Goal: Task Accomplishment & Management: Use online tool/utility

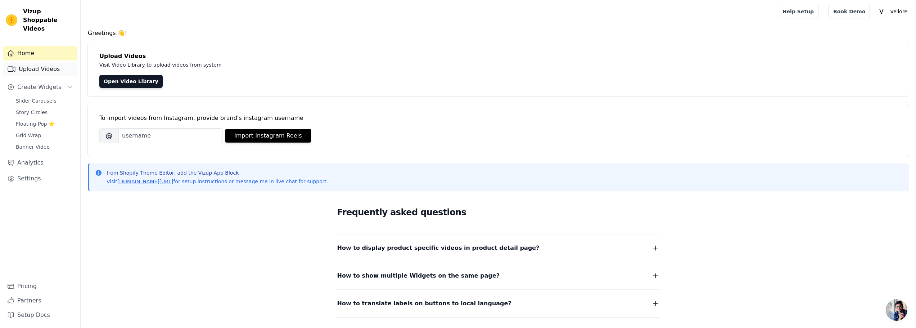
click at [37, 62] on link "Upload Videos" at bounding box center [40, 69] width 74 height 14
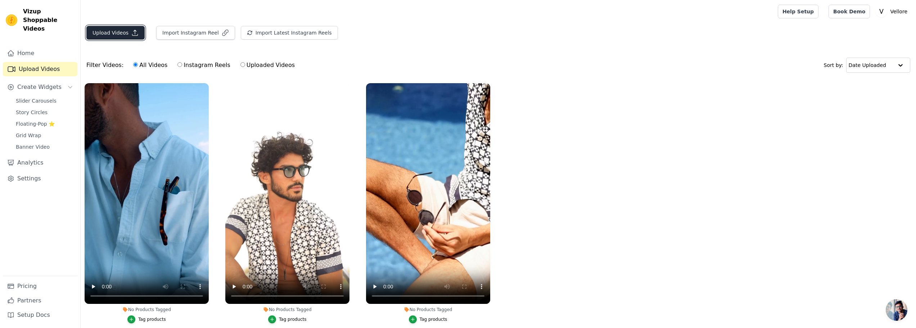
click at [102, 33] on button "Upload Videos" at bounding box center [115, 33] width 58 height 14
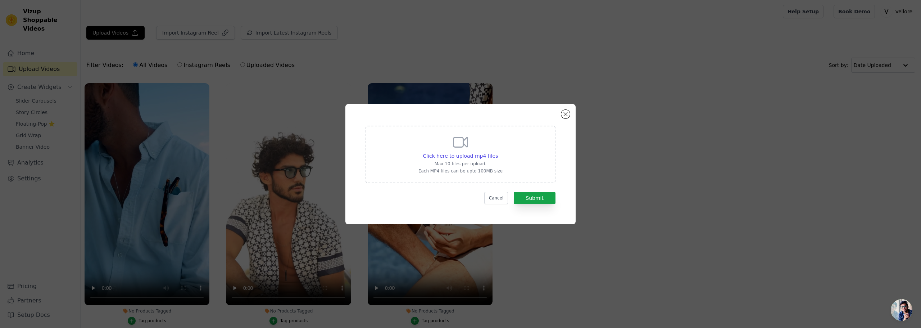
click at [453, 150] on icon at bounding box center [460, 141] width 17 height 17
click at [498, 152] on input "Click here to upload mp4 files Max 10 files per upload. Each MP4 files can be u…" at bounding box center [498, 152] width 0 height 0
type input "C:\fakepath\Sem título (4).mp4"
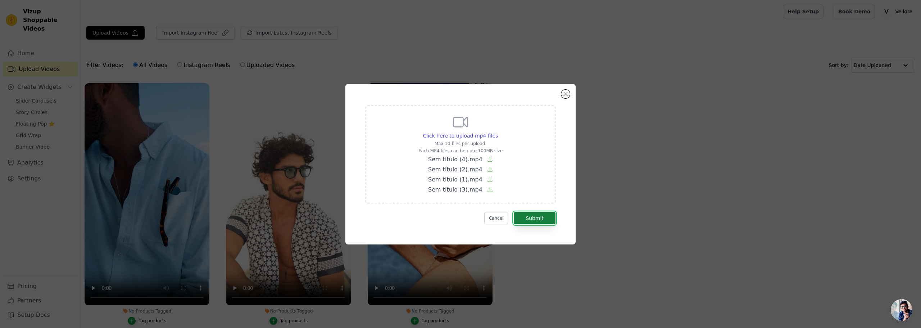
click at [540, 216] on button "Submit" at bounding box center [535, 218] width 42 height 12
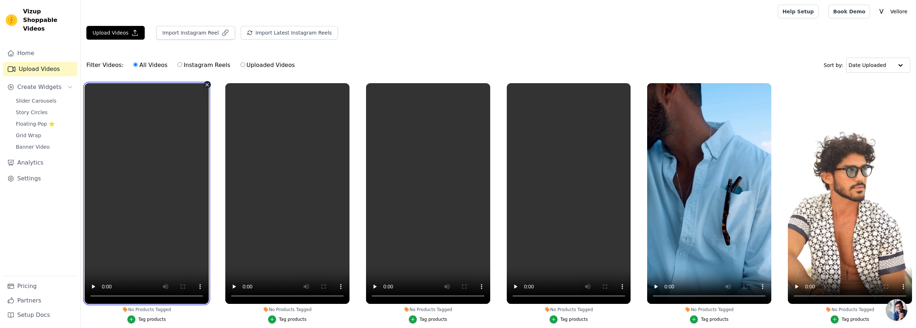
click at [178, 208] on video at bounding box center [147, 193] width 124 height 221
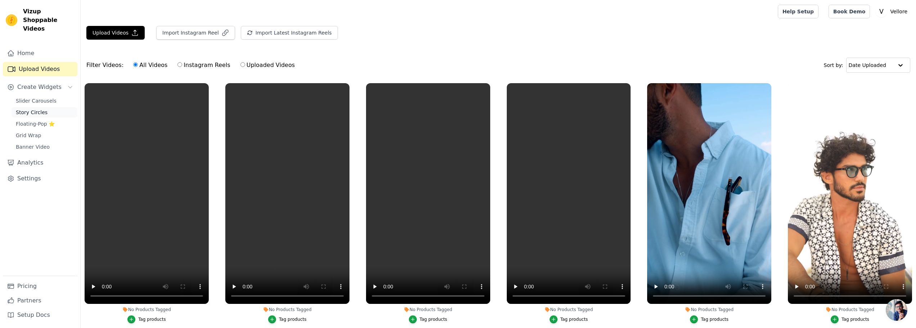
click at [30, 109] on span "Story Circles" at bounding box center [32, 112] width 32 height 7
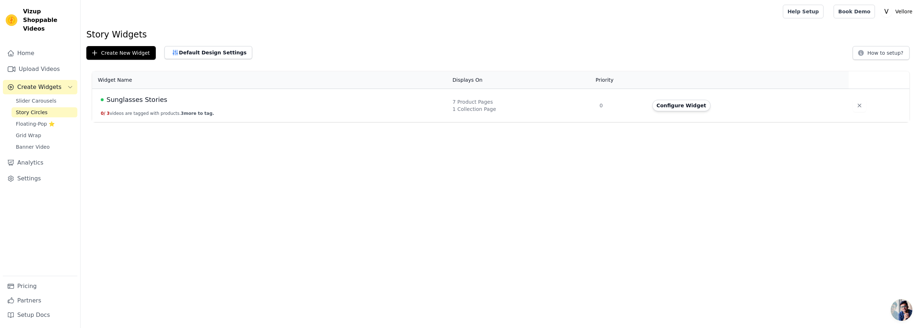
click at [154, 100] on span "Sunglasses Stories" at bounding box center [137, 100] width 61 height 10
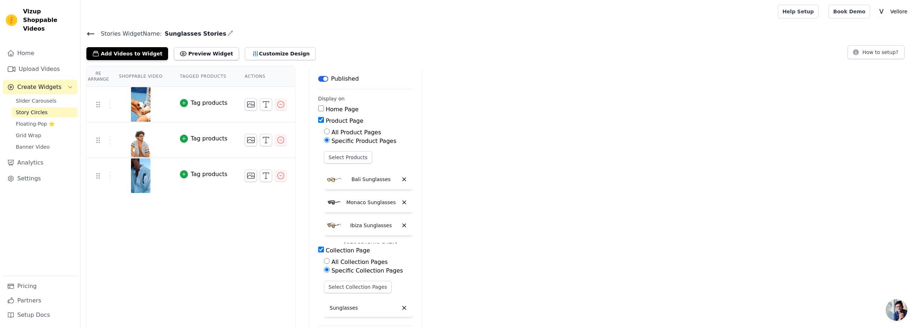
click at [89, 32] on icon at bounding box center [90, 34] width 9 height 9
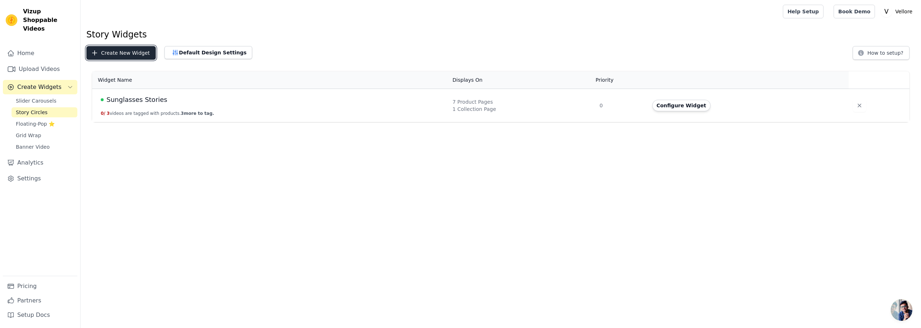
click at [96, 53] on icon "button" at bounding box center [94, 53] width 5 height 5
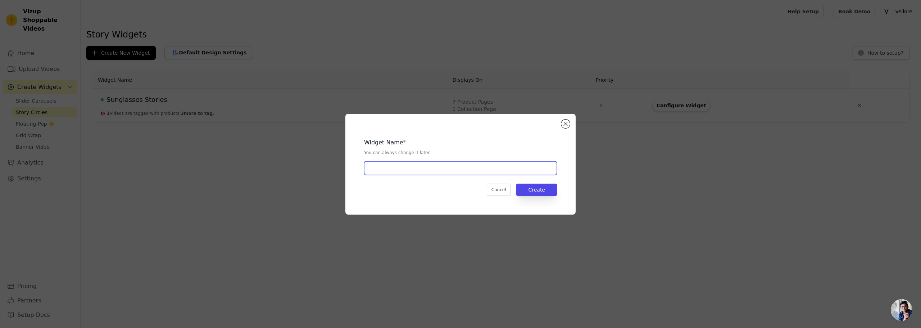
click at [385, 170] on input "text" at bounding box center [460, 168] width 193 height 14
type input "Shoes Stories"
click at [545, 192] on button "Create" at bounding box center [536, 190] width 41 height 12
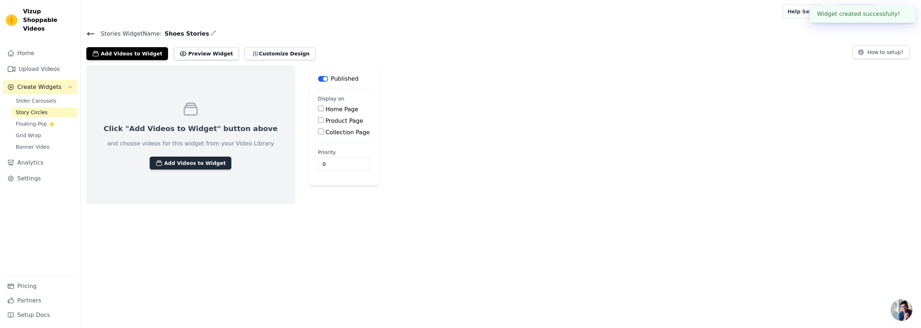
click at [183, 162] on button "Add Videos to Widget" at bounding box center [191, 163] width 82 height 13
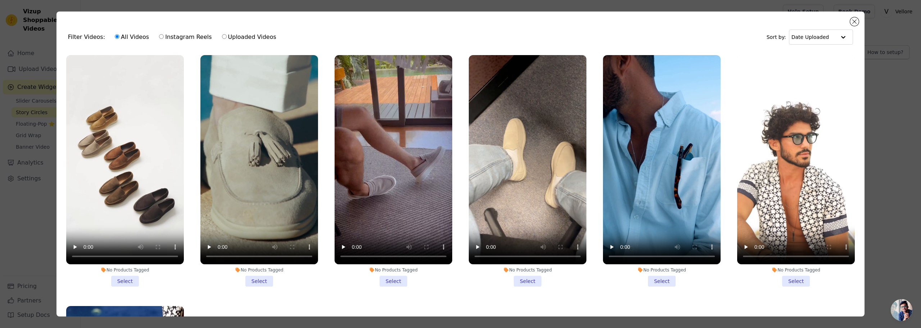
click at [128, 280] on li "No Products Tagged Select" at bounding box center [125, 170] width 118 height 231
click at [0, 0] on input "No Products Tagged Select" at bounding box center [0, 0] width 0 height 0
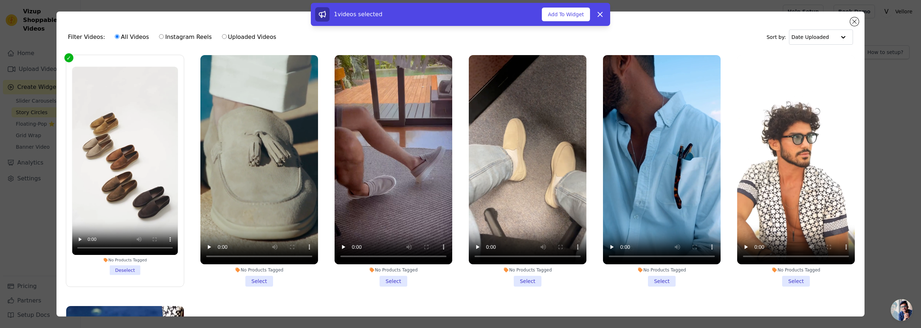
click at [262, 276] on li "No Products Tagged Select" at bounding box center [259, 170] width 118 height 231
click at [0, 0] on input "No Products Tagged Select" at bounding box center [0, 0] width 0 height 0
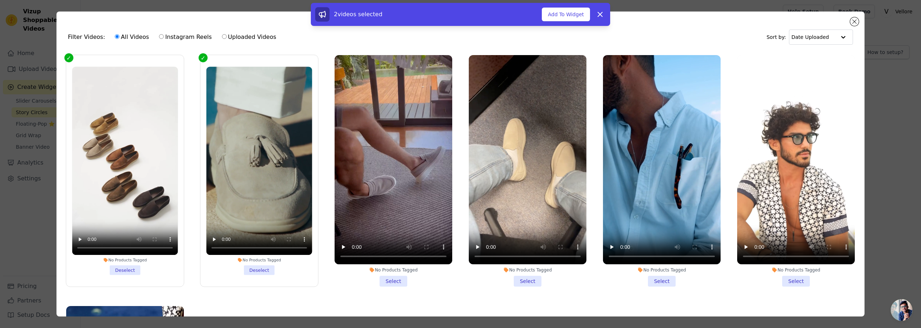
click at [397, 275] on li "No Products Tagged Select" at bounding box center [394, 170] width 118 height 231
click at [0, 0] on input "No Products Tagged Select" at bounding box center [0, 0] width 0 height 0
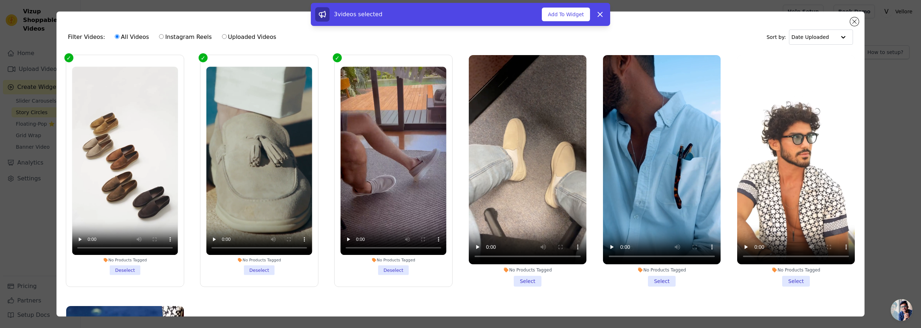
click at [522, 281] on li "No Products Tagged Select" at bounding box center [528, 170] width 118 height 231
click at [0, 0] on input "No Products Tagged Select" at bounding box center [0, 0] width 0 height 0
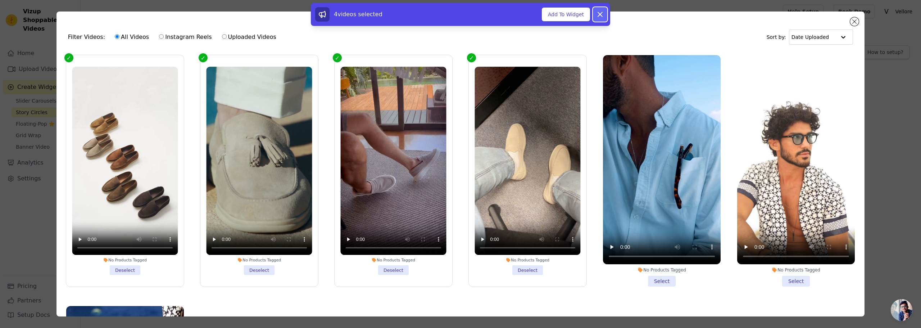
click at [601, 16] on icon at bounding box center [600, 14] width 9 height 9
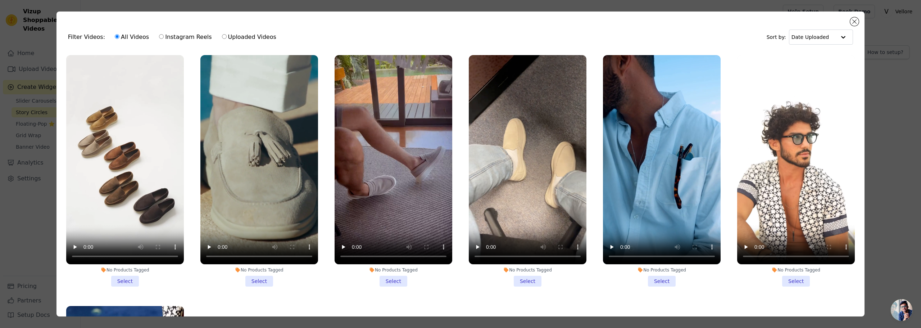
click at [521, 279] on li "No Products Tagged Select" at bounding box center [528, 170] width 118 height 231
click at [0, 0] on input "No Products Tagged Select" at bounding box center [0, 0] width 0 height 0
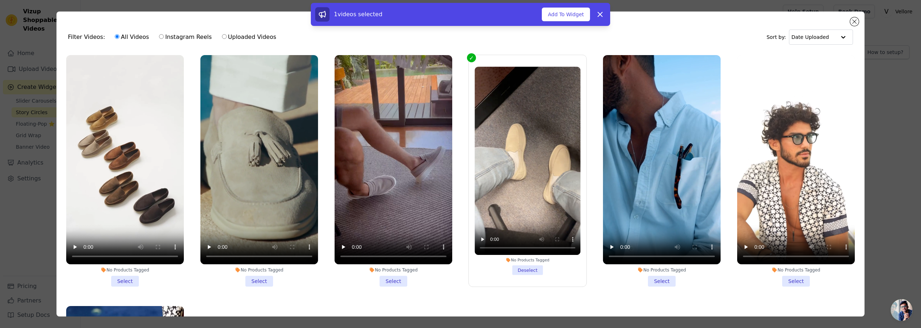
click at [390, 280] on li "No Products Tagged Select" at bounding box center [394, 170] width 118 height 231
click at [0, 0] on input "No Products Tagged Select" at bounding box center [0, 0] width 0 height 0
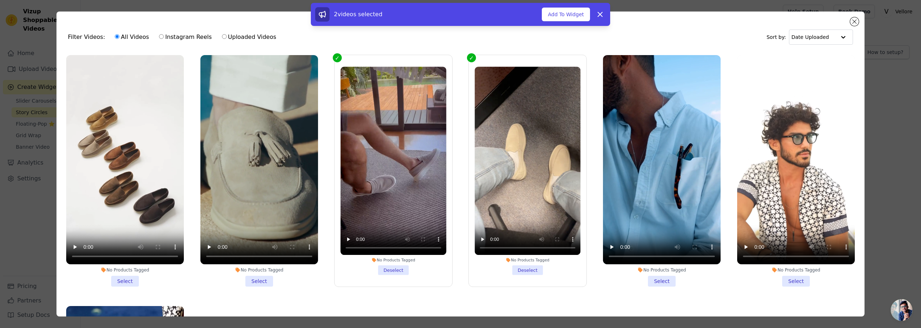
click at [264, 279] on li "No Products Tagged Select" at bounding box center [259, 170] width 118 height 231
click at [0, 0] on input "No Products Tagged Select" at bounding box center [0, 0] width 0 height 0
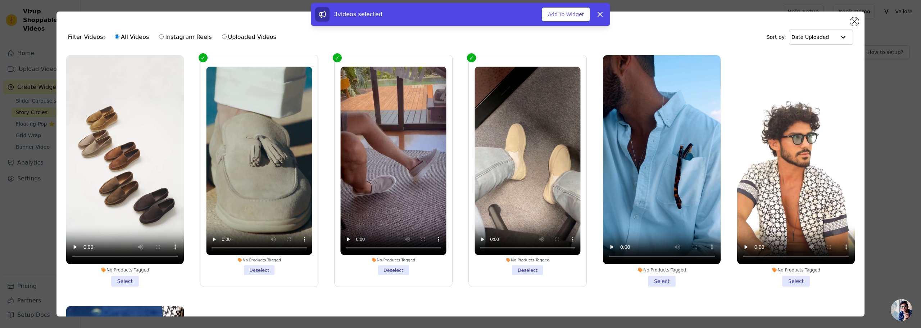
click at [128, 277] on li "No Products Tagged Select" at bounding box center [125, 170] width 118 height 231
click at [0, 0] on input "No Products Tagged Select" at bounding box center [0, 0] width 0 height 0
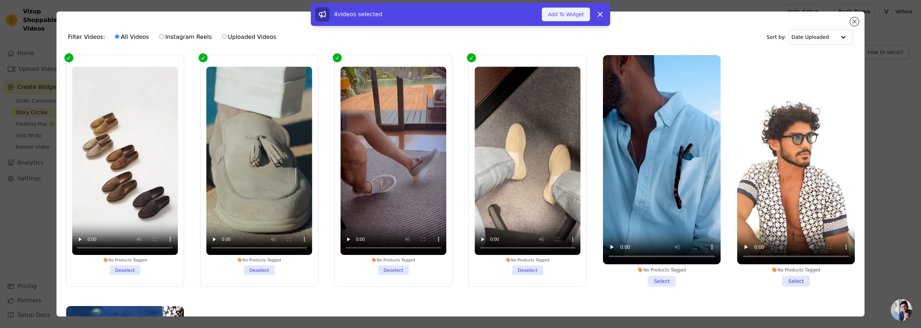
click at [570, 12] on button "Add To Widget" at bounding box center [566, 15] width 48 height 14
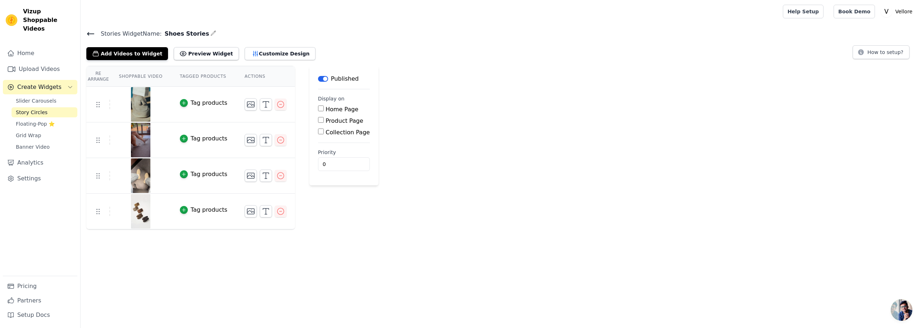
click at [333, 133] on label "Collection Page" at bounding box center [348, 132] width 44 height 7
click at [324, 133] on input "Collection Page" at bounding box center [321, 131] width 6 height 6
checkbox input "true"
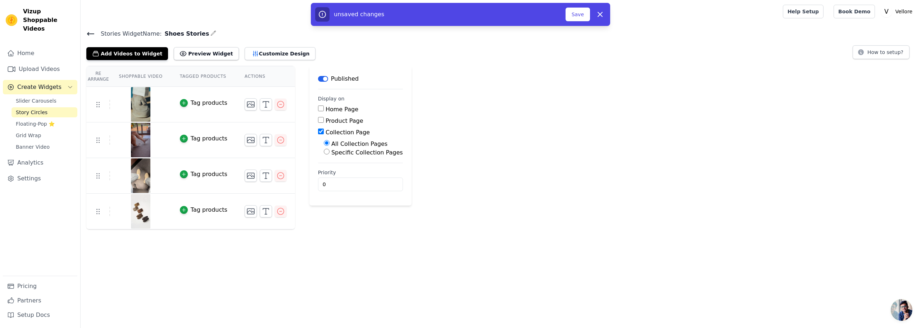
click at [331, 151] on label "Specific Collection Pages" at bounding box center [367, 152] width 72 height 7
click at [329, 151] on input "Specific Collection Pages" at bounding box center [327, 152] width 6 height 6
radio input "true"
click at [334, 168] on button "Select Collection Pages" at bounding box center [358, 169] width 68 height 12
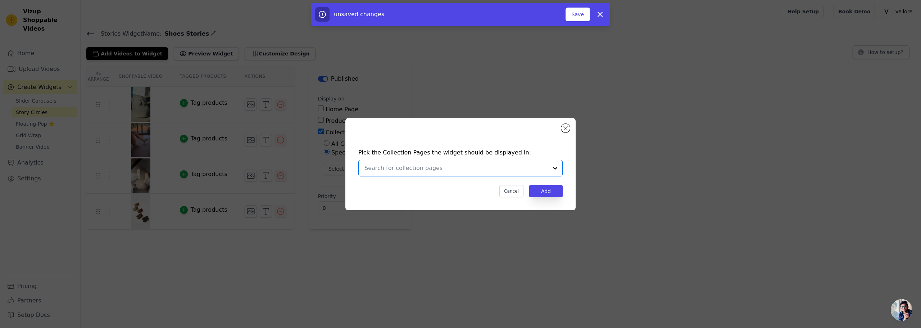
click at [381, 170] on input "text" at bounding box center [457, 168] width 184 height 9
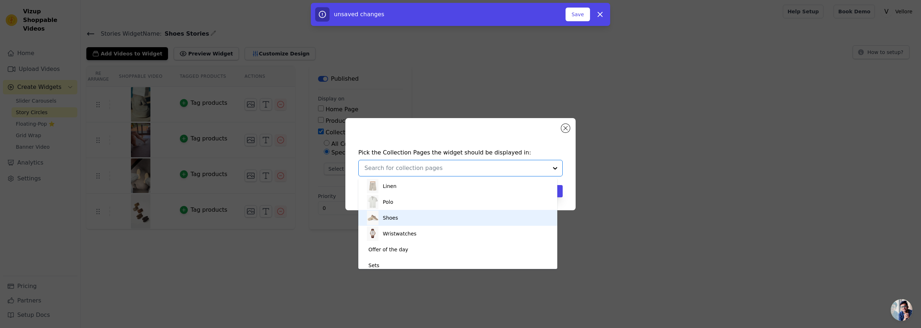
click at [418, 220] on div "Shoes" at bounding box center [458, 218] width 185 height 16
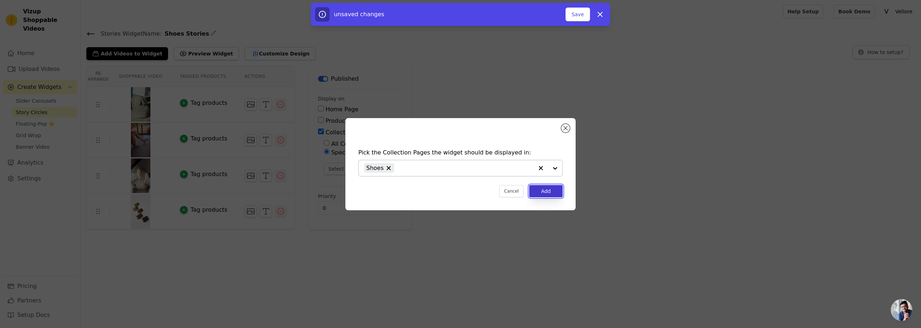
click at [550, 191] on button "Add" at bounding box center [545, 191] width 33 height 12
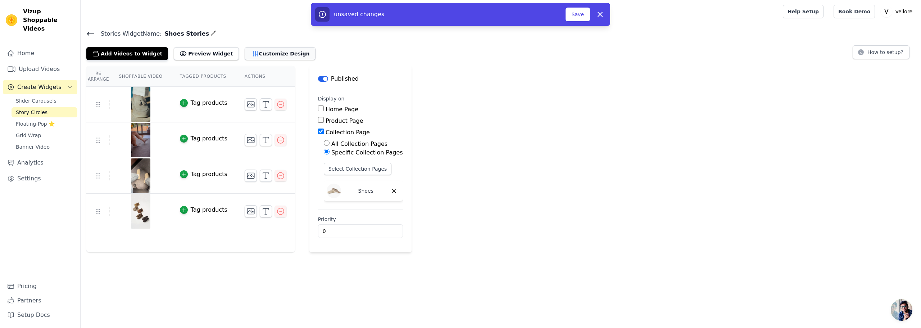
click at [245, 54] on button "Customize Design" at bounding box center [280, 53] width 71 height 13
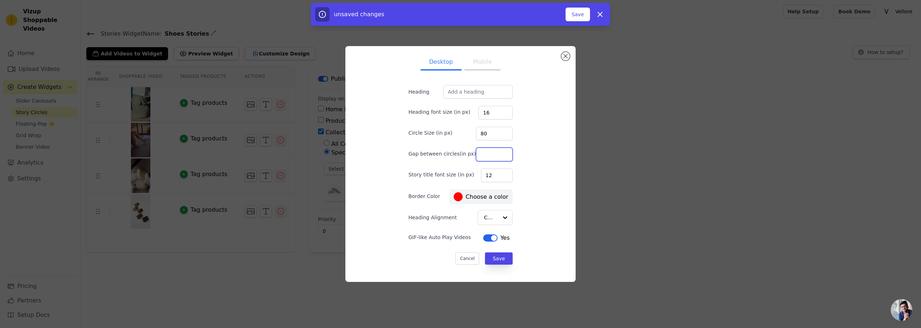
click at [482, 154] on input "Gap between circles(in px)" at bounding box center [494, 155] width 37 height 14
type input "8"
click at [474, 199] on label "#ff0000 Choose a color" at bounding box center [481, 196] width 54 height 9
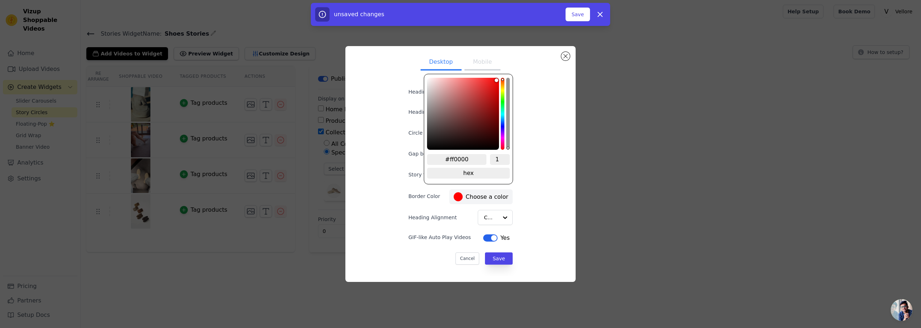
drag, startPoint x: 468, startPoint y: 159, endPoint x: 447, endPoint y: 158, distance: 22.0
click at [447, 158] on input "#ff0000" at bounding box center [456, 159] width 59 height 11
paste input "[URL][DOMAIN_NAME]"
type input "#ff0000"
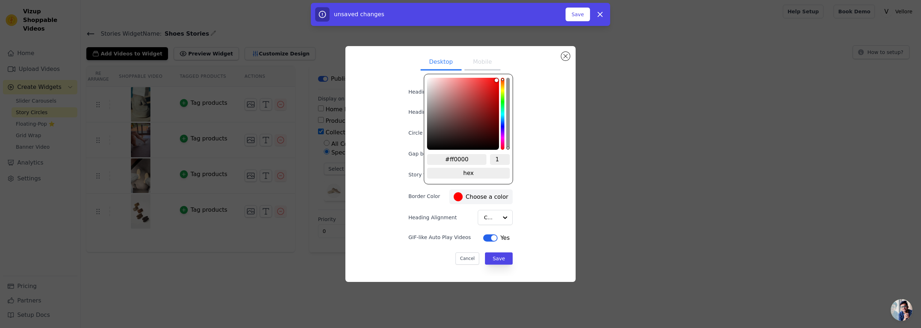
scroll to position [0, 0]
paste input "114747"
type input "#000000"
type input "114747"
drag, startPoint x: 470, startPoint y: 157, endPoint x: 445, endPoint y: 158, distance: 24.9
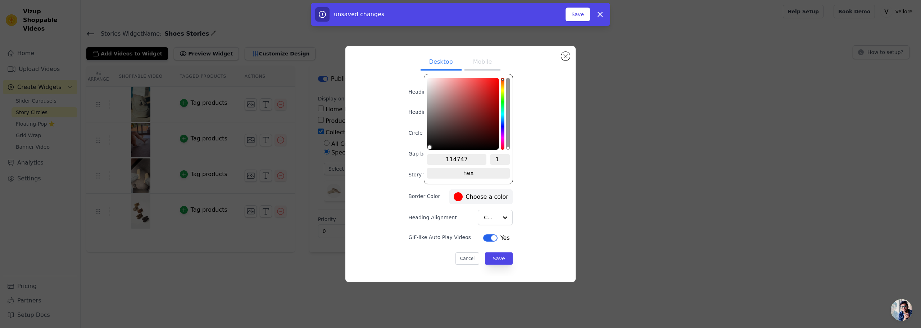
click at [445, 158] on input "114747" at bounding box center [456, 159] width 59 height 11
click at [526, 188] on div "Desktop Mobile Heading Heading font size (in px) 16 Circle Size (in px) 80 Gap …" at bounding box center [460, 164] width 219 height 224
click at [464, 197] on label "#000000 Choose a color" at bounding box center [481, 196] width 54 height 9
drag, startPoint x: 456, startPoint y: 161, endPoint x: 445, endPoint y: 160, distance: 10.8
click at [445, 160] on input "114747" at bounding box center [456, 159] width 59 height 11
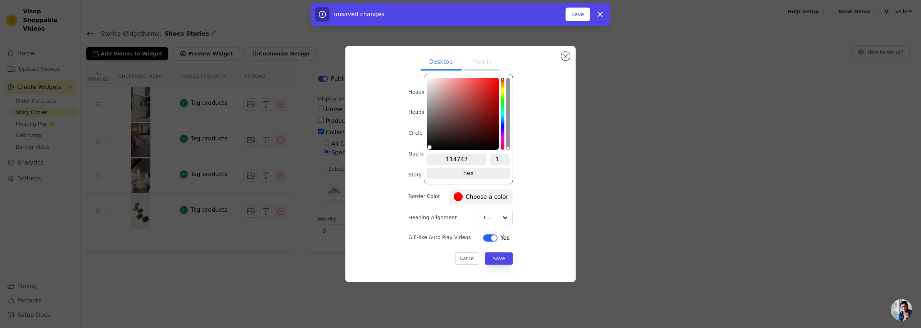
click at [547, 171] on div "Desktop Mobile Heading Heading font size (in px) 16 Circle Size (in px) 80 Gap …" at bounding box center [460, 164] width 219 height 224
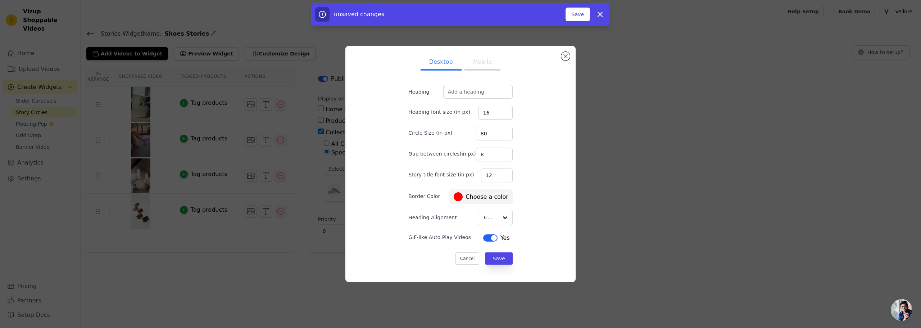
click at [464, 196] on label "#000000 Choose a color" at bounding box center [481, 196] width 54 height 9
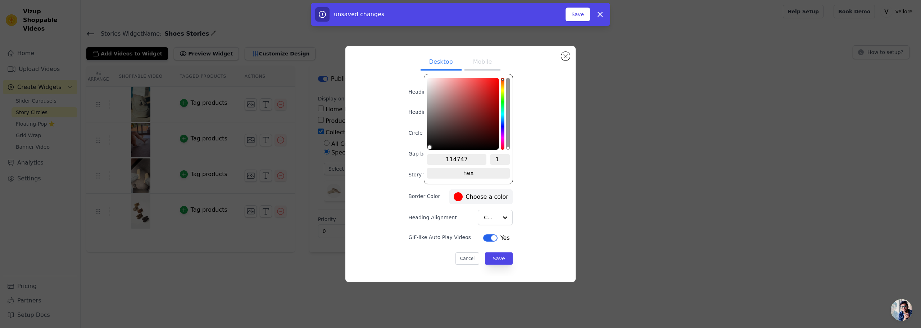
click at [556, 187] on div "Desktop Mobile Heading Heading font size (in px) 16 Circle Size (in px) 80 Gap …" at bounding box center [460, 164] width 219 height 224
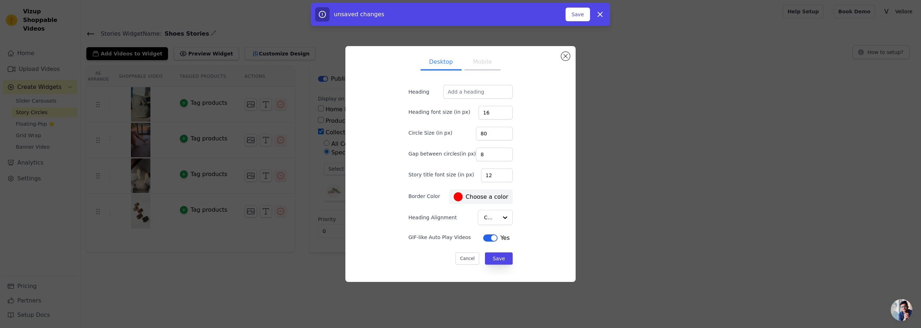
click at [470, 200] on label "#000000 Choose a color" at bounding box center [481, 196] width 54 height 9
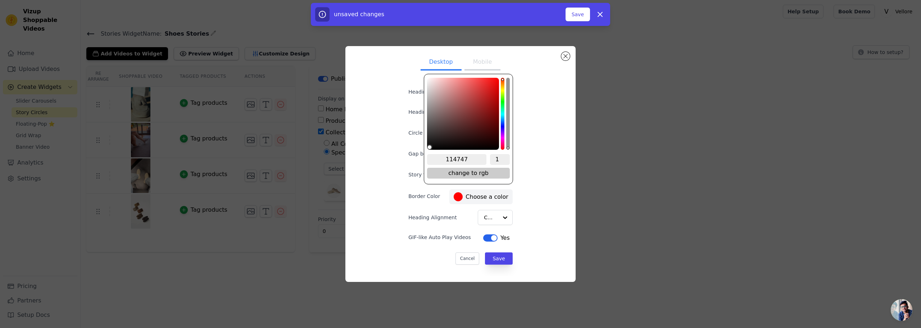
click at [474, 172] on span "change to rgb" at bounding box center [468, 173] width 83 height 11
click at [473, 173] on span "change to hsv" at bounding box center [468, 173] width 83 height 11
click at [471, 174] on span "change to hex" at bounding box center [468, 173] width 83 height 11
drag, startPoint x: 467, startPoint y: 160, endPoint x: 443, endPoint y: 160, distance: 23.7
click at [443, 160] on input "114747" at bounding box center [456, 159] width 59 height 11
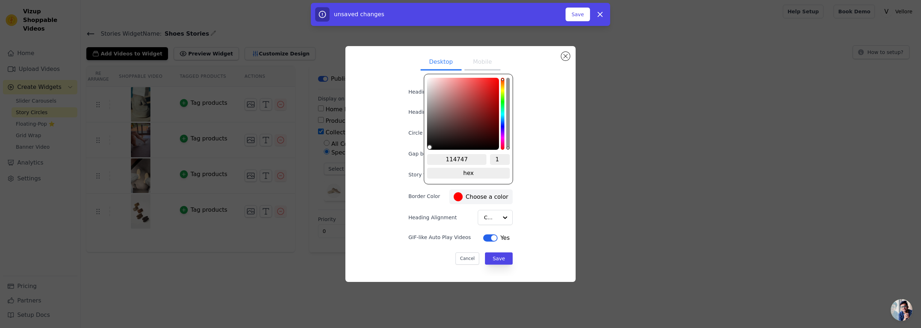
click at [443, 160] on input "114747" at bounding box center [456, 159] width 59 height 11
type input "#114747"
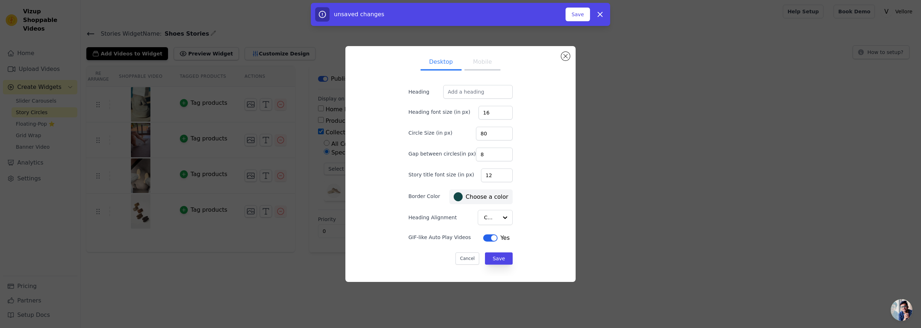
click at [547, 175] on div "Desktop Mobile Heading Heading font size (in px) 16 Circle Size (in px) 80 Gap …" at bounding box center [460, 164] width 219 height 224
click at [473, 91] on input "Heading" at bounding box center [477, 92] width 69 height 14
type input "Shoes Stories"
click at [578, 14] on button "Save" at bounding box center [578, 15] width 24 height 14
click at [497, 260] on button "Save" at bounding box center [498, 258] width 27 height 12
